Goal: Task Accomplishment & Management: Manage account settings

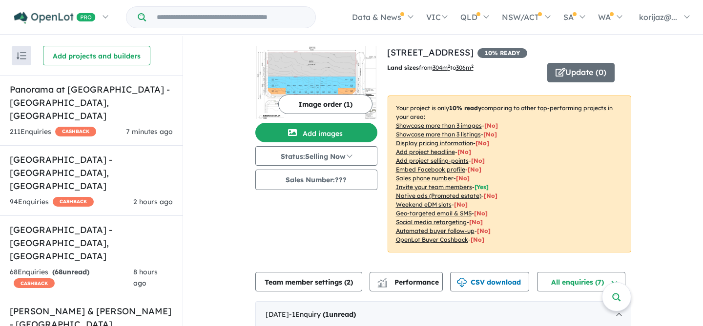
scroll to position [2025, 0]
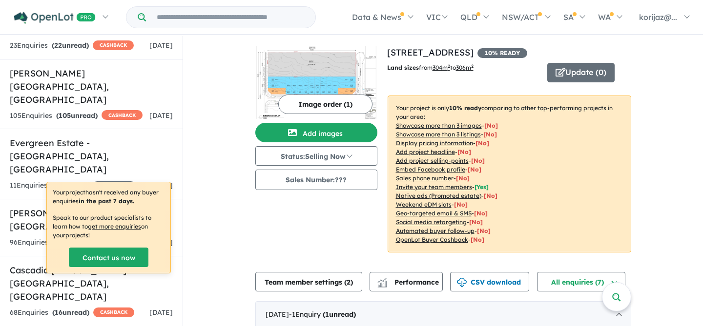
click at [583, 73] on button "Update ( 0 )" at bounding box center [580, 73] width 67 height 20
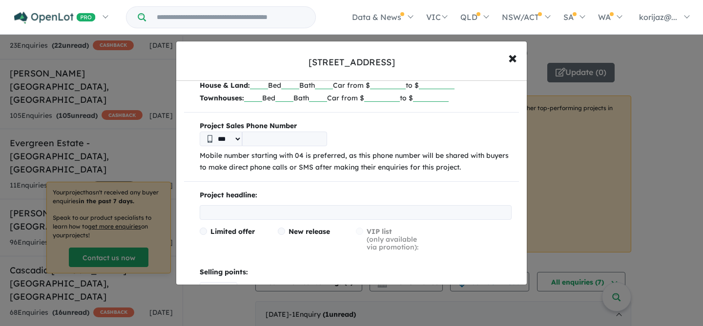
scroll to position [90, 0]
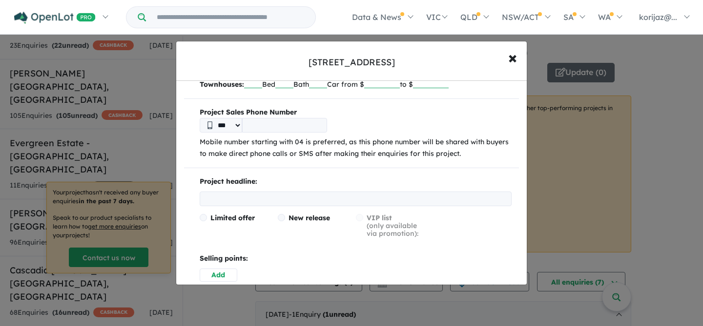
click at [300, 197] on input "text" at bounding box center [356, 199] width 312 height 15
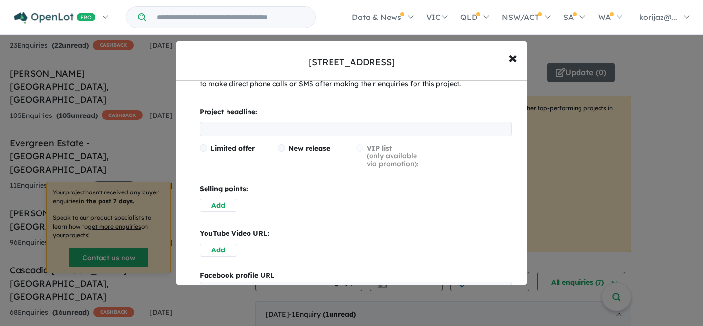
scroll to position [169, 0]
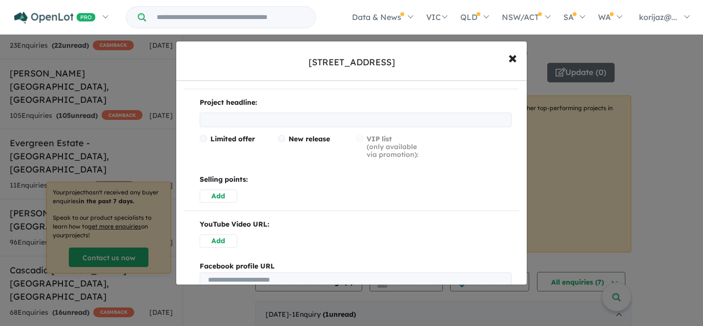
click at [217, 197] on button "Add" at bounding box center [219, 196] width 38 height 13
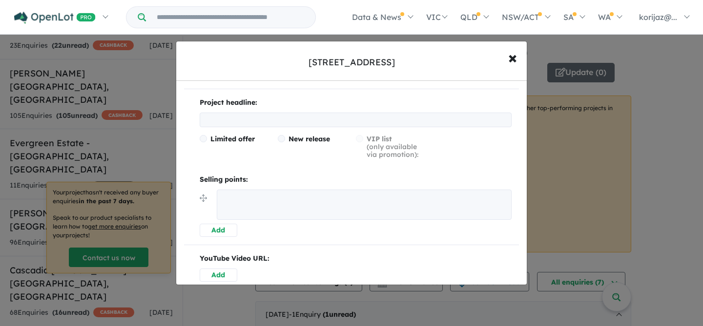
click at [243, 211] on textarea at bounding box center [364, 205] width 295 height 30
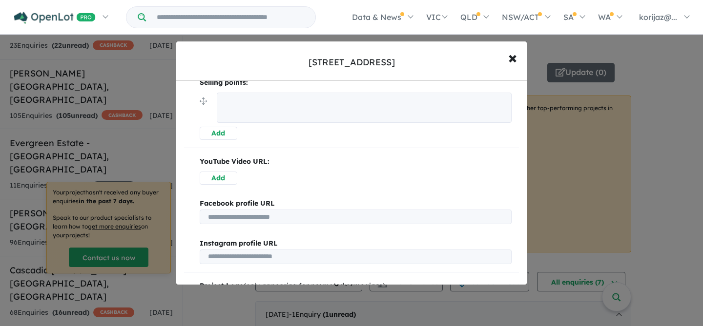
scroll to position [440, 0]
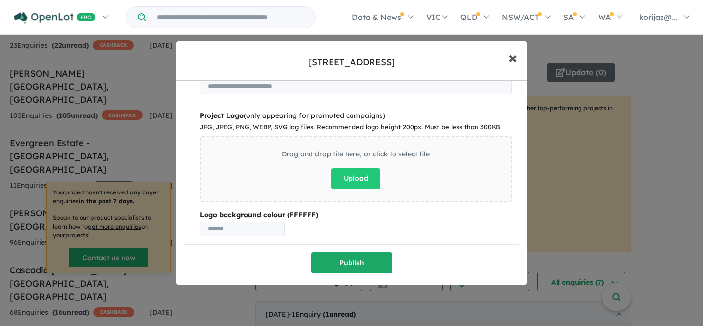
click at [508, 57] on span "×" at bounding box center [512, 57] width 9 height 21
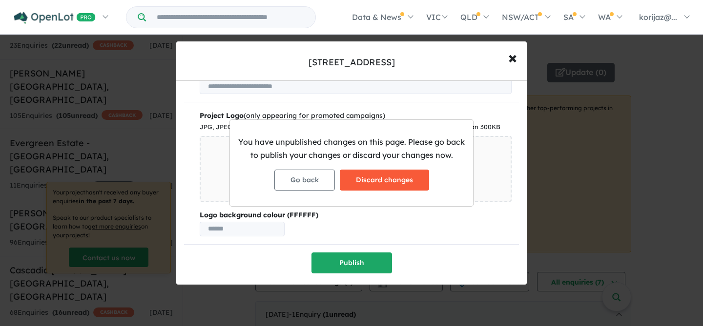
click at [398, 173] on button "Discard changes" at bounding box center [384, 180] width 89 height 21
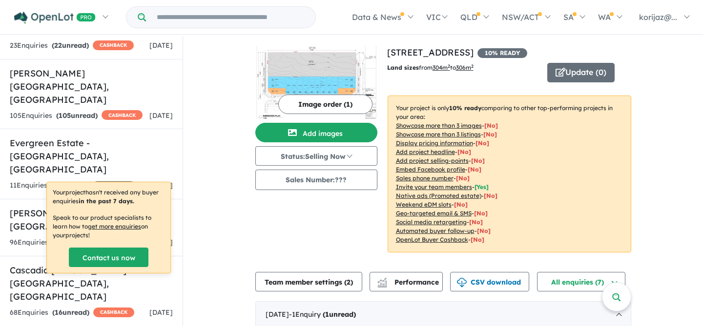
scroll to position [0, 0]
click at [568, 74] on button "Update ( 0 )" at bounding box center [580, 73] width 67 height 20
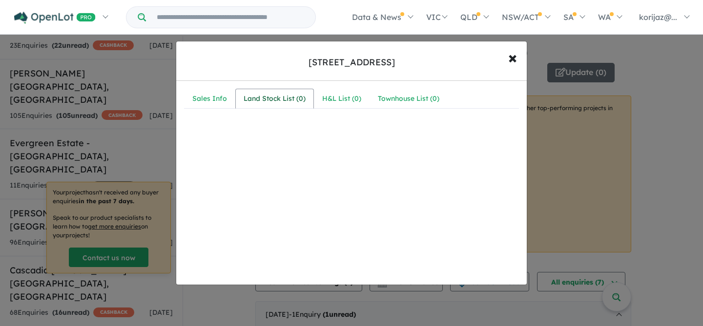
click at [292, 99] on div "Land Stock List ( 0 )" at bounding box center [274, 99] width 62 height 12
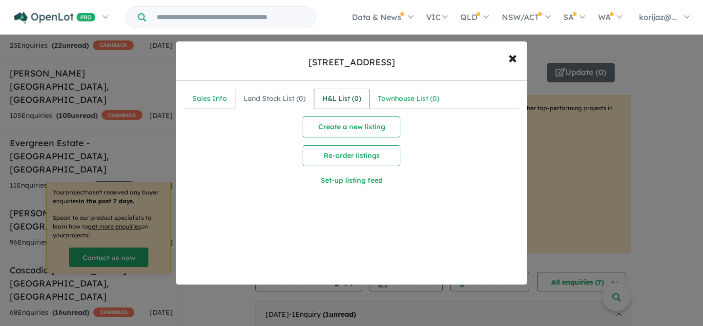
click at [347, 90] on link "H&L List ( 0 )" at bounding box center [342, 99] width 56 height 20
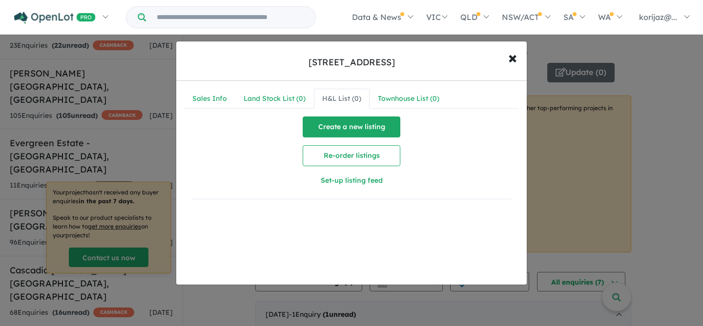
click at [351, 127] on button "Create a new listing" at bounding box center [352, 127] width 98 height 21
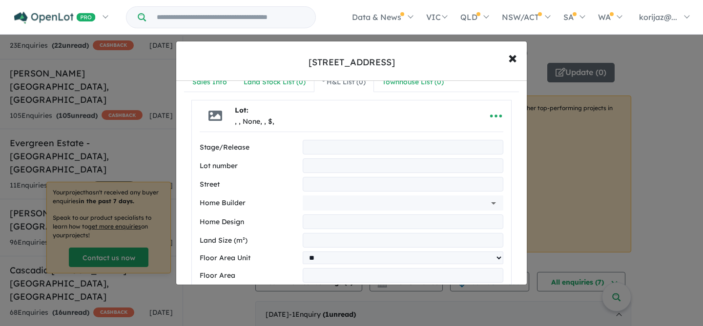
scroll to position [31, 0]
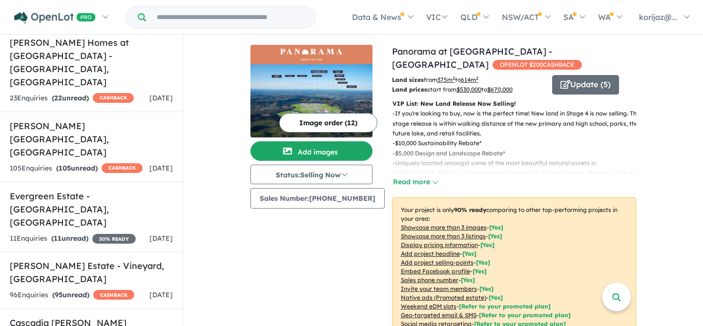
scroll to position [1969, 0]
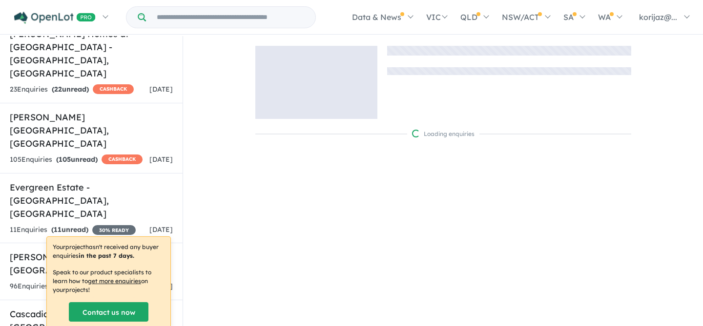
scroll to position [1, 0]
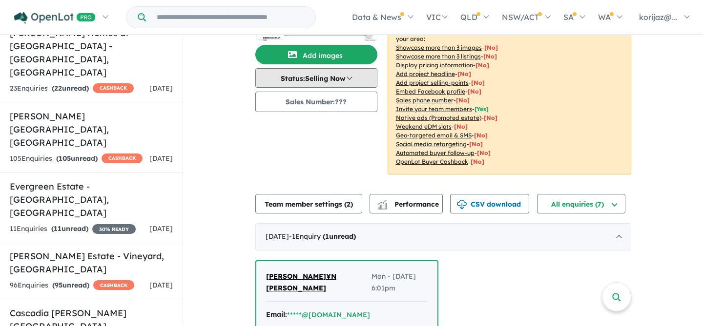
scroll to position [104, 0]
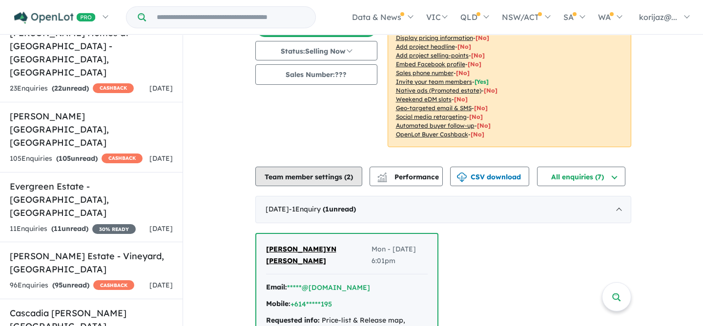
click at [333, 170] on button "Team member settings ( 2 )" at bounding box center [308, 177] width 107 height 20
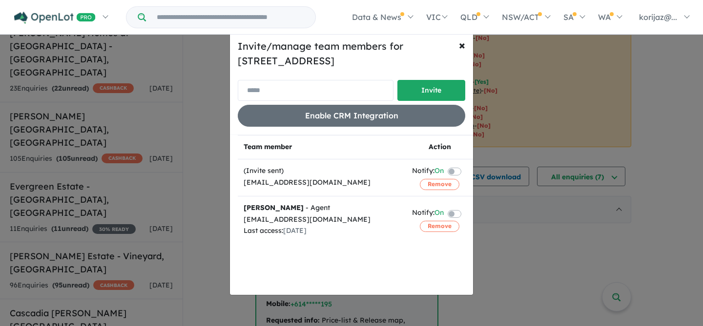
click at [350, 82] on input "email" at bounding box center [316, 90] width 156 height 21
click at [457, 45] on button "× Close" at bounding box center [462, 44] width 22 height 27
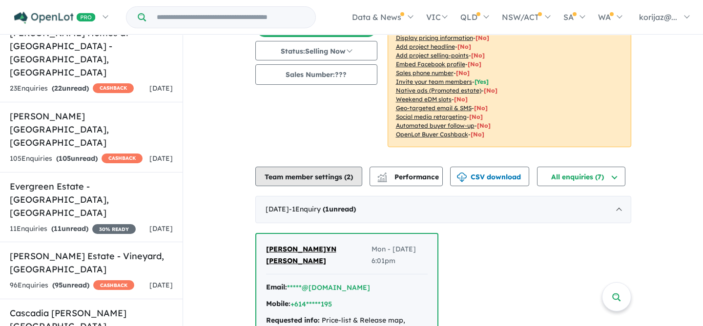
click at [356, 168] on button "Team member settings ( 2 )" at bounding box center [308, 177] width 107 height 20
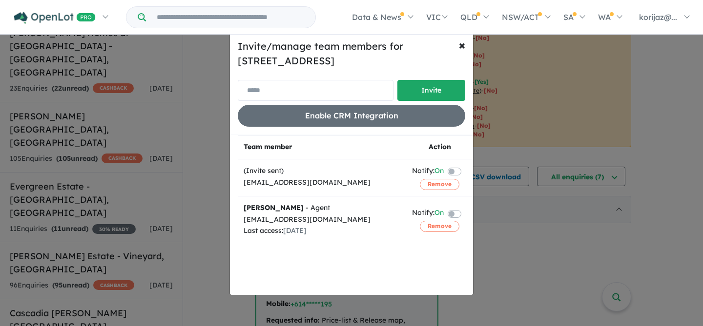
click at [299, 84] on input "email" at bounding box center [316, 90] width 156 height 21
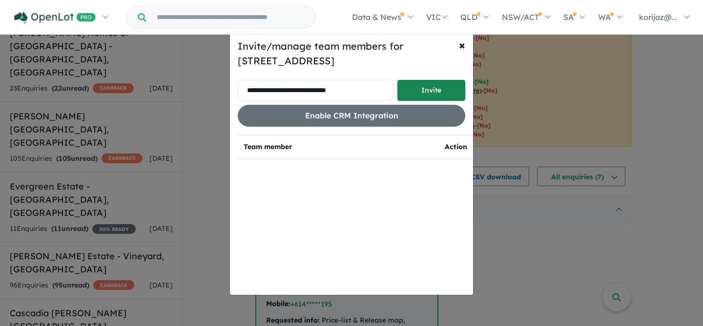
type input "**********"
click at [431, 85] on button "Invite" at bounding box center [431, 90] width 68 height 21
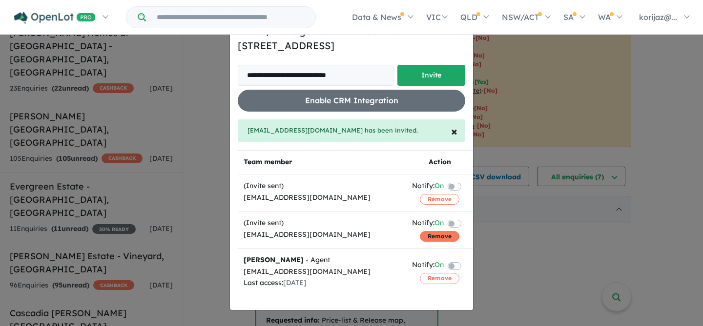
click at [441, 239] on button "Remove" at bounding box center [440, 236] width 40 height 11
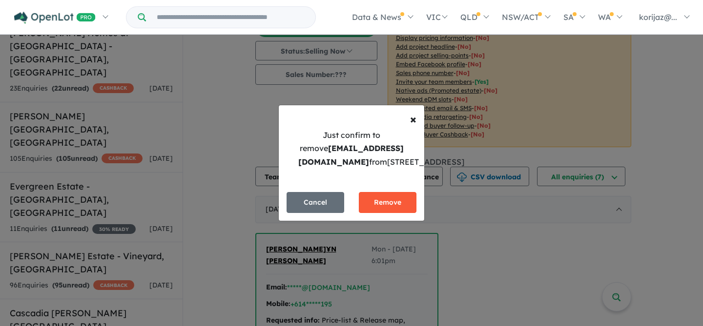
click at [388, 210] on button "Remove" at bounding box center [388, 202] width 58 height 21
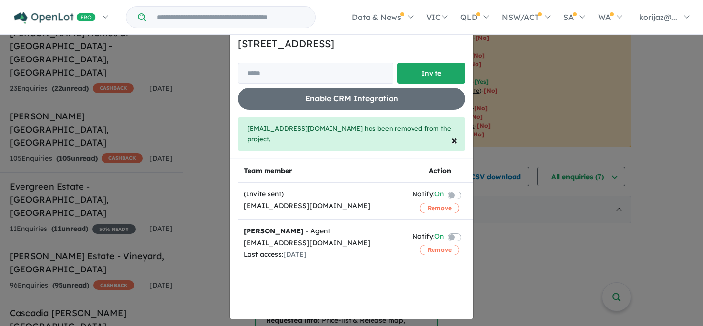
click at [530, 79] on div "Invite/manage team members for 225 Fifth Avenue - Austral Invite Enable CRM Int…" at bounding box center [351, 163] width 703 height 326
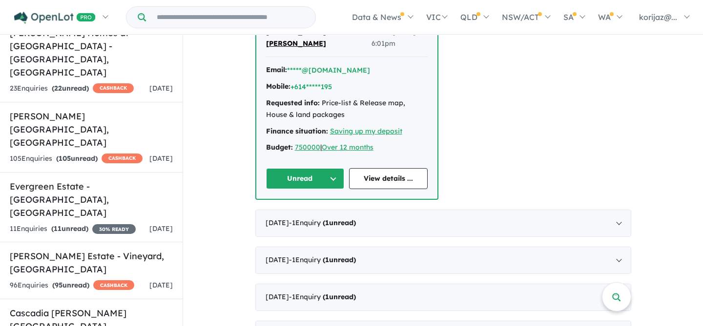
scroll to position [329, 0]
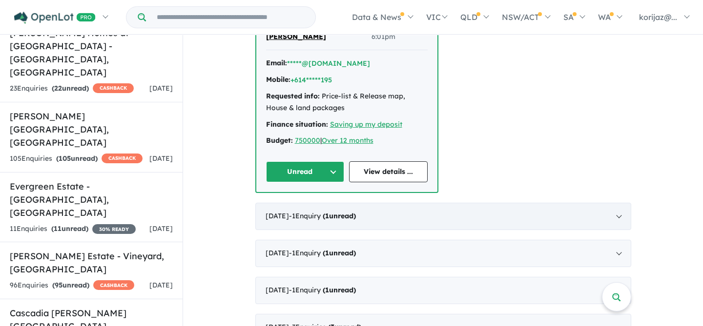
click at [394, 203] on div "July 2025 - 1 Enquir y ( 1 unread)" at bounding box center [443, 216] width 376 height 27
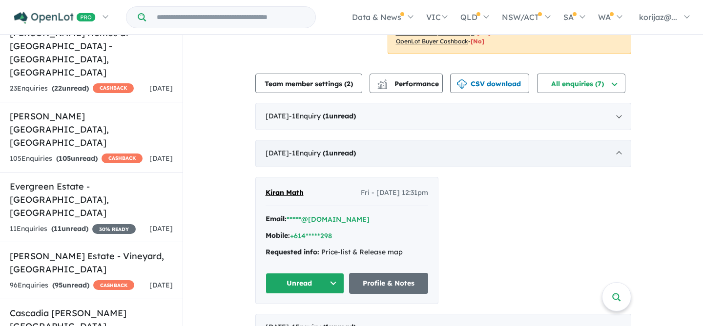
scroll to position [286, 0]
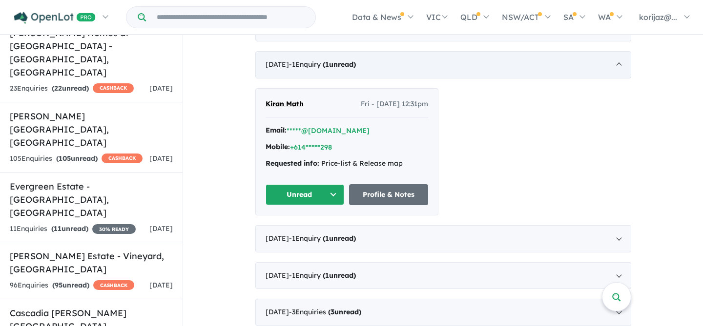
click at [329, 71] on div "July 2025 - 1 Enquir y ( 1 unread)" at bounding box center [443, 64] width 376 height 27
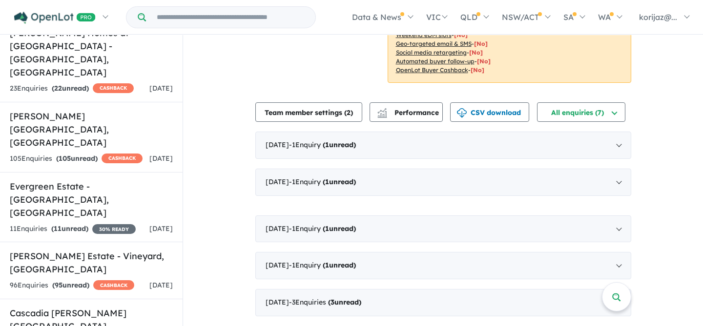
scroll to position [159, 0]
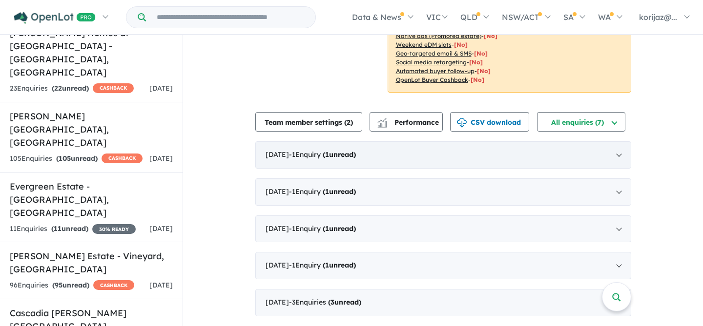
click at [349, 154] on span "- 1 Enquir y ( 1 unread)" at bounding box center [322, 154] width 67 height 9
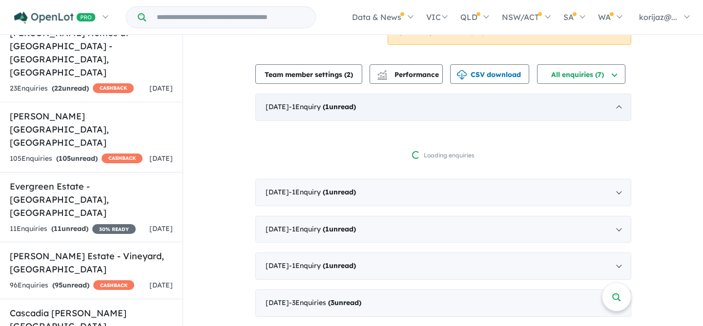
scroll to position [286, 0]
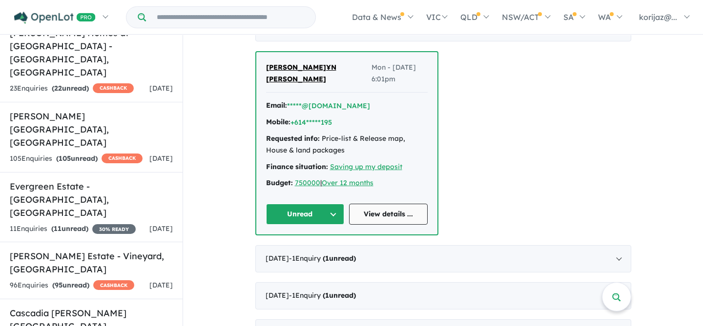
click at [378, 204] on link "View details ..." at bounding box center [388, 214] width 79 height 21
click at [188, 19] on input "Try estate name, suburb, builder or developer" at bounding box center [230, 17] width 165 height 21
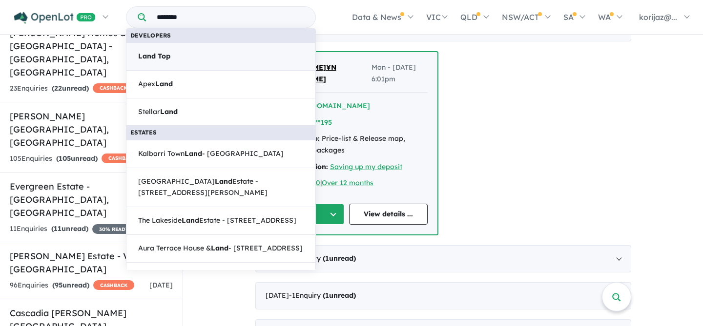
type input "********"
click at [189, 63] on link "Land Top" at bounding box center [221, 56] width 190 height 28
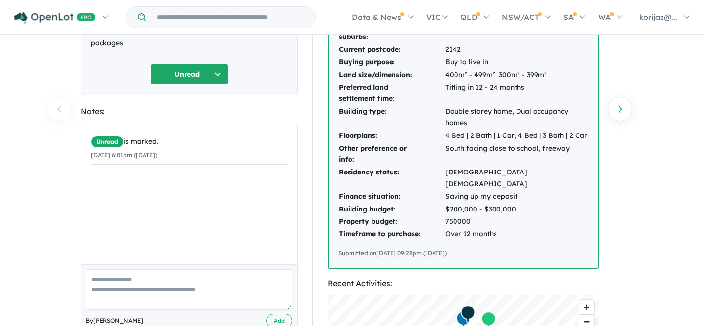
scroll to position [89, 0]
